Goal: Find specific page/section: Find specific page/section

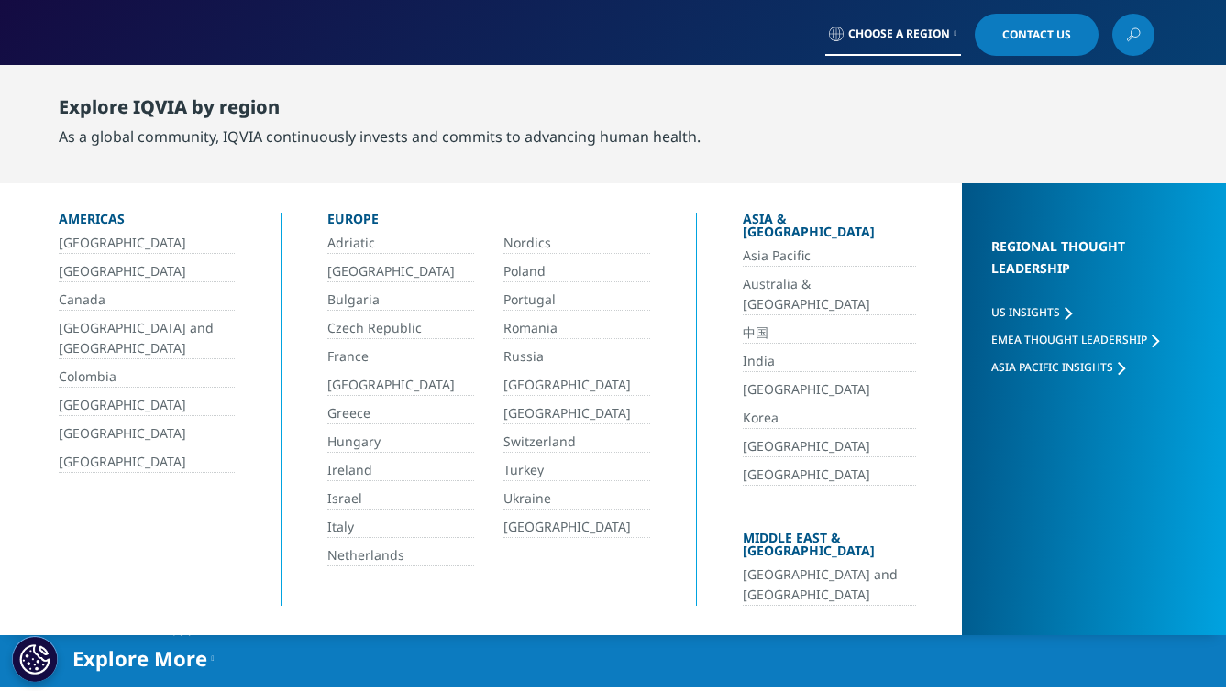
click at [742, 323] on link "中国" at bounding box center [828, 333] width 173 height 21
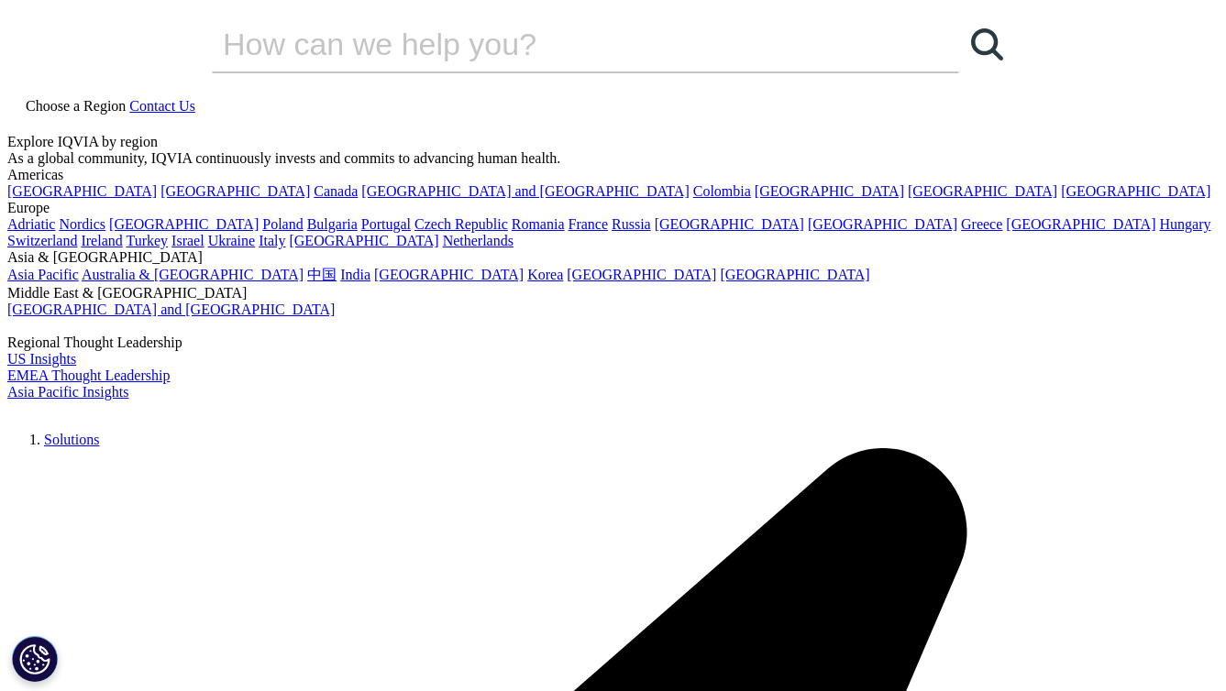
click at [195, 98] on span "Contact Us" at bounding box center [162, 106] width 66 height 16
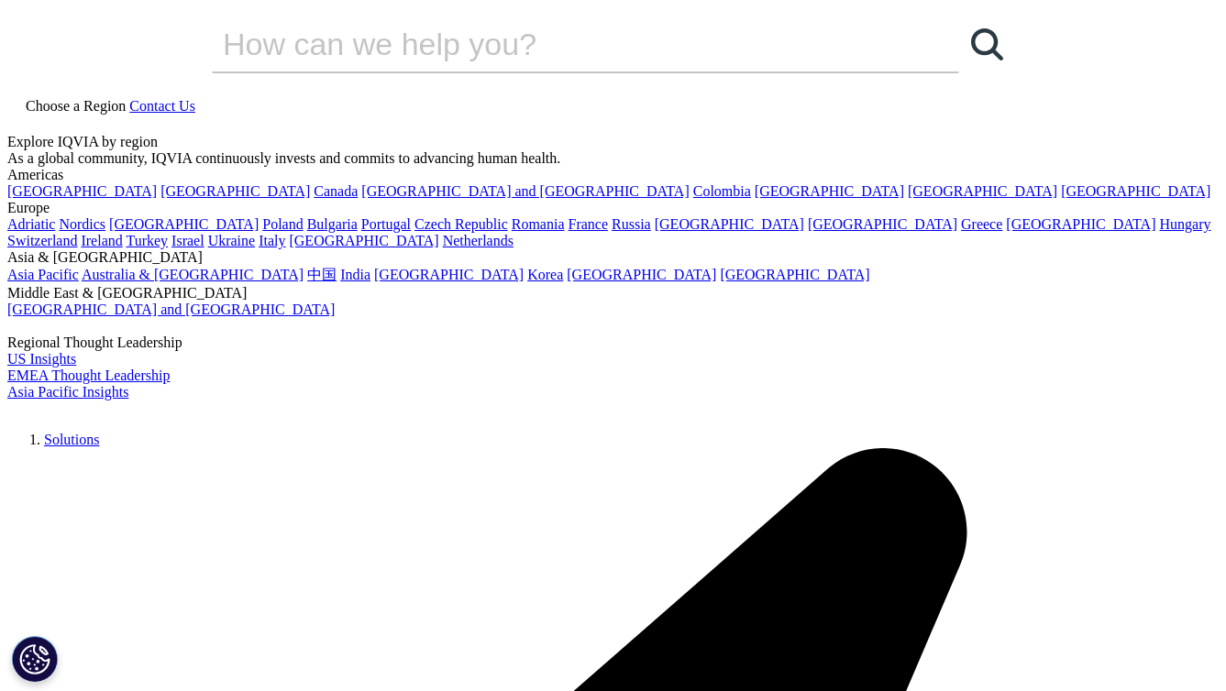
click at [771, 96] on div "Choose a Region Contact Us" at bounding box center [612, 115] width 1211 height 38
click at [126, 98] on span "Choose a Region" at bounding box center [76, 106] width 100 height 16
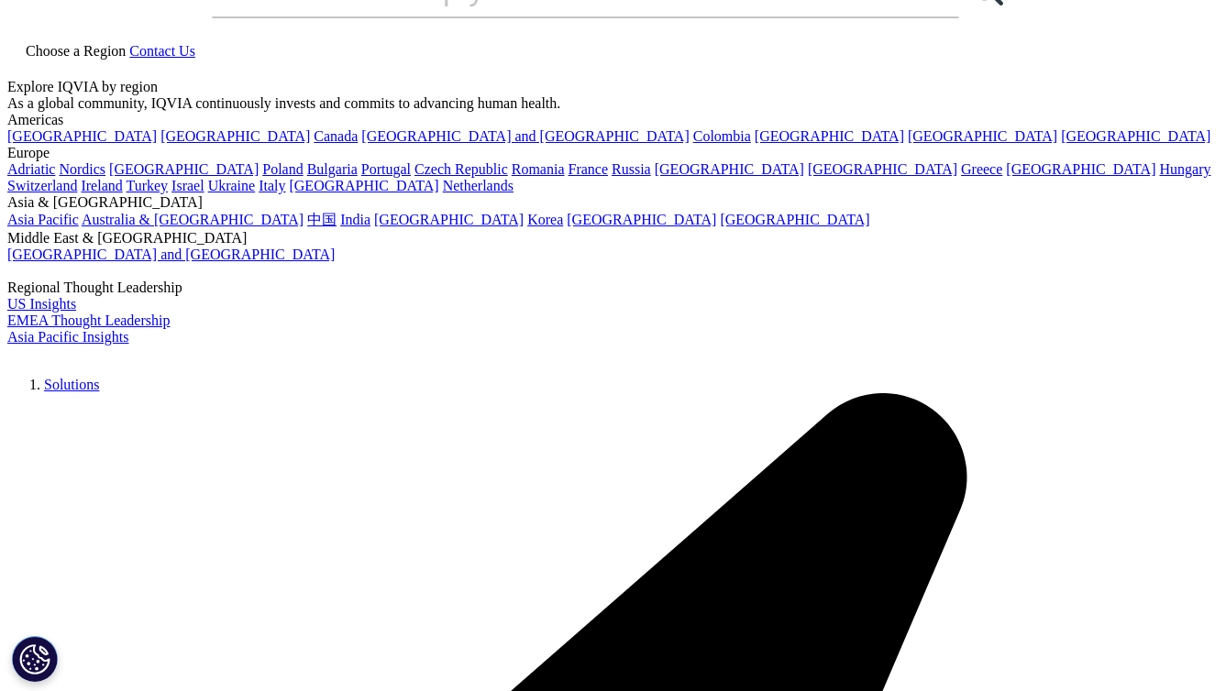
scroll to position [62, 0]
